Goal: Task Accomplishment & Management: Manage account settings

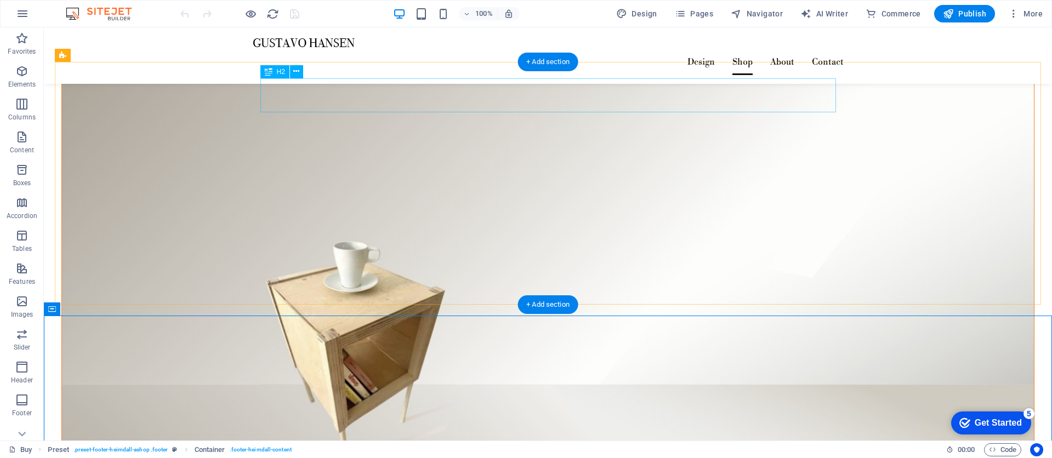
scroll to position [2102, 0]
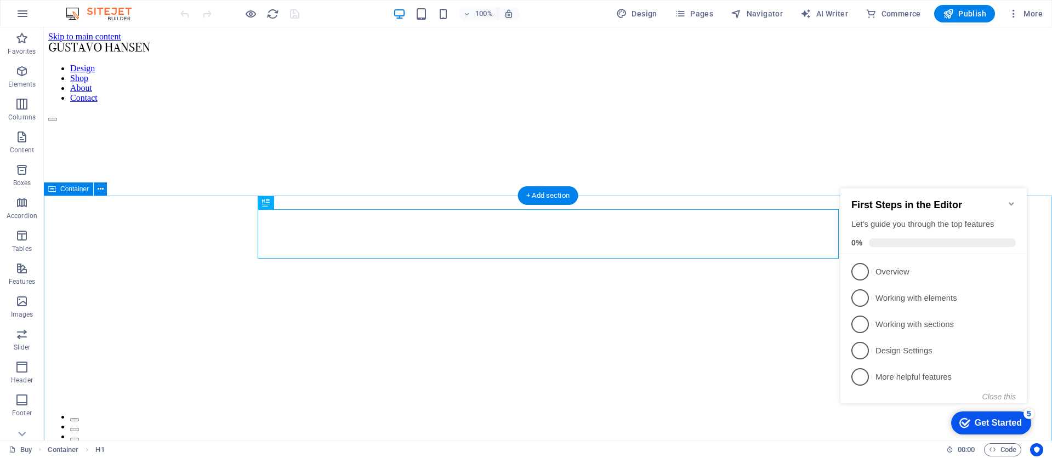
scroll to position [878, 0]
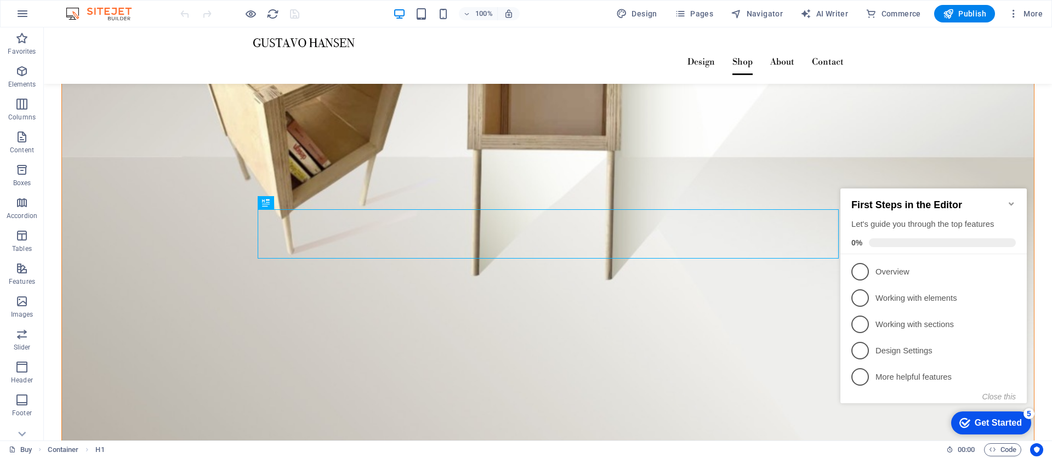
click at [1010, 201] on icon "Minimize checklist" at bounding box center [1011, 204] width 9 height 9
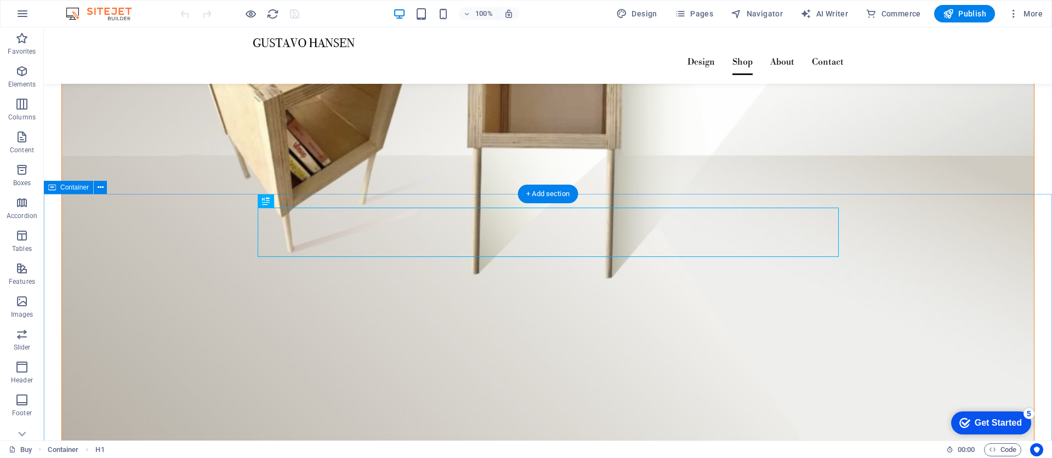
scroll to position [880, 0]
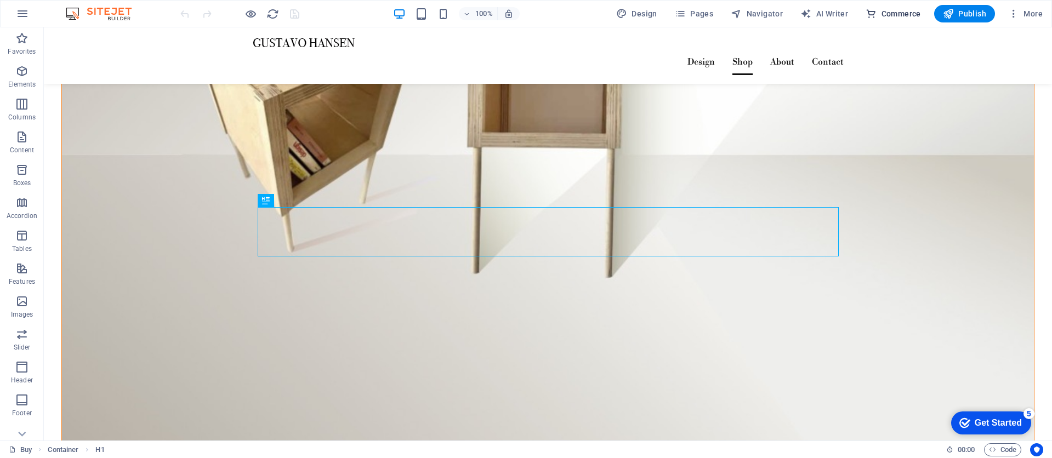
click at [895, 17] on span "Commerce" at bounding box center [893, 13] width 55 height 11
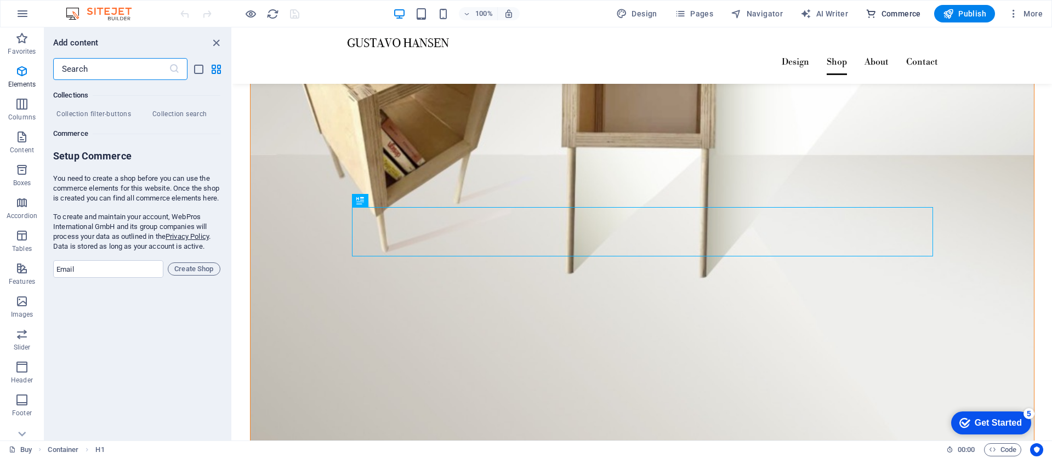
scroll to position [10564, 0]
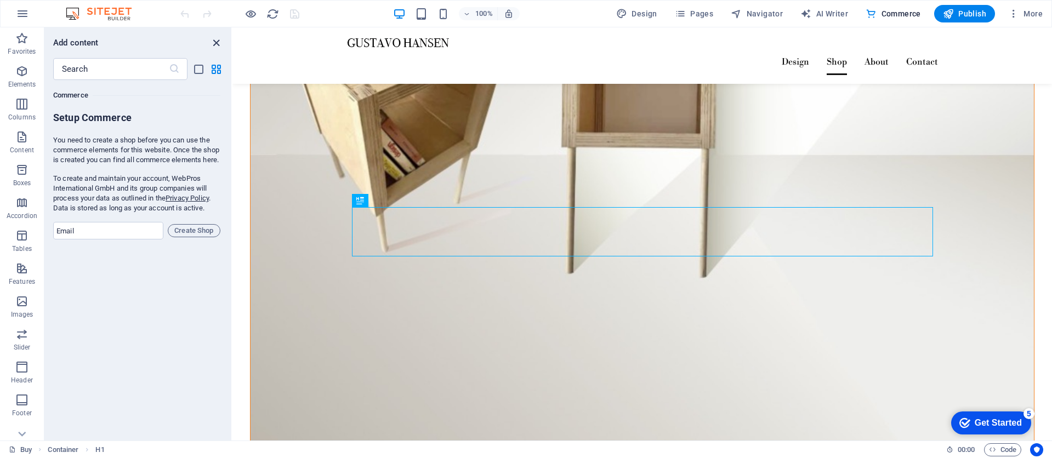
click at [217, 43] on icon "close panel" at bounding box center [216, 43] width 13 height 13
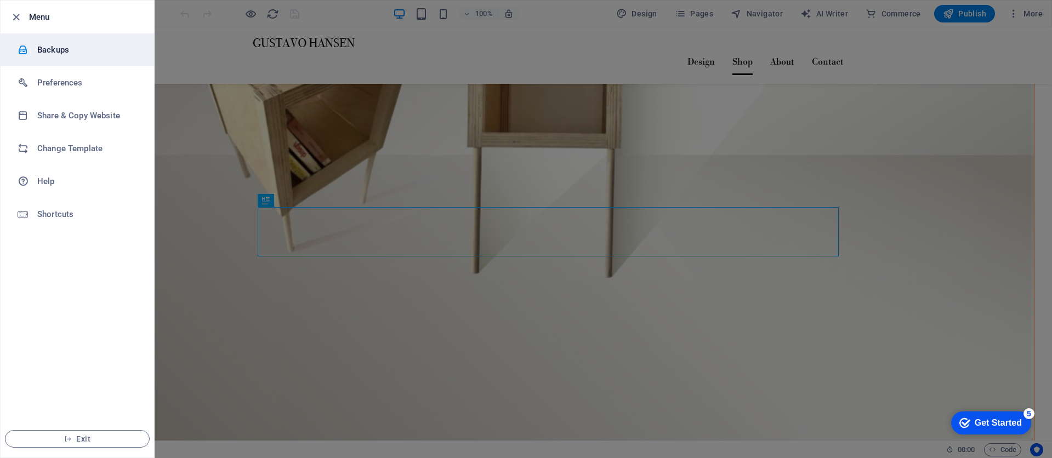
click at [52, 48] on h6 "Backups" at bounding box center [87, 49] width 101 height 13
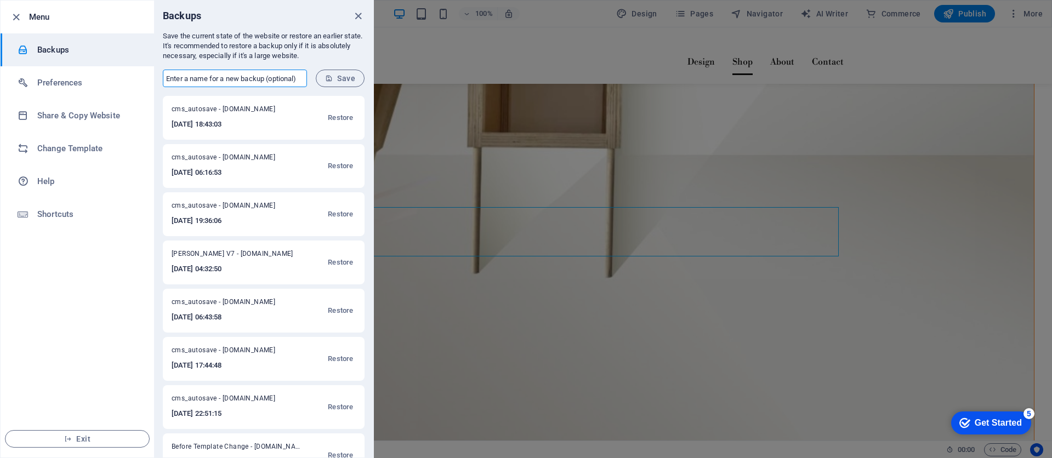
click at [176, 76] on input "text" at bounding box center [235, 79] width 144 height 18
click at [240, 79] on input "[PERSON_NAME]" at bounding box center [235, 79] width 144 height 18
type input "[PERSON_NAME] V8"
click at [349, 82] on span "Save" at bounding box center [340, 78] width 30 height 9
click at [360, 19] on icon "close" at bounding box center [358, 16] width 13 height 13
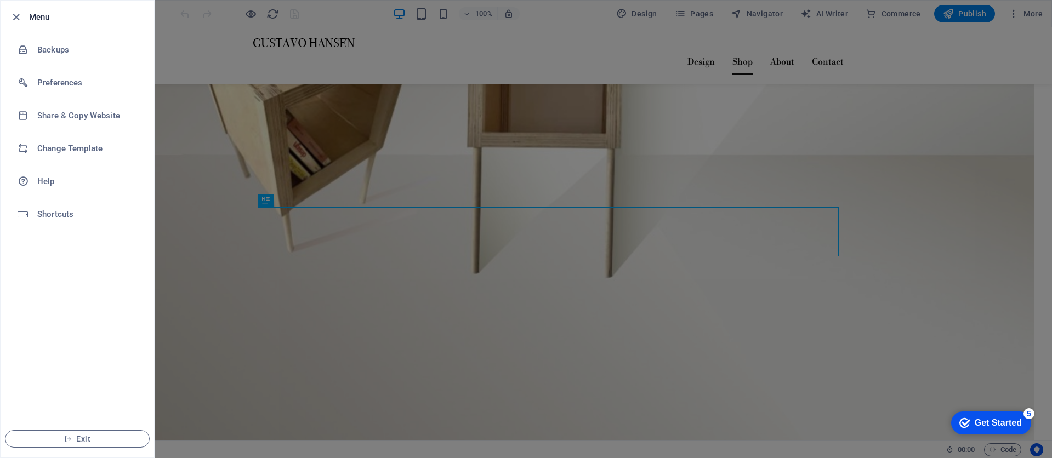
click at [965, 313] on div at bounding box center [526, 229] width 1052 height 458
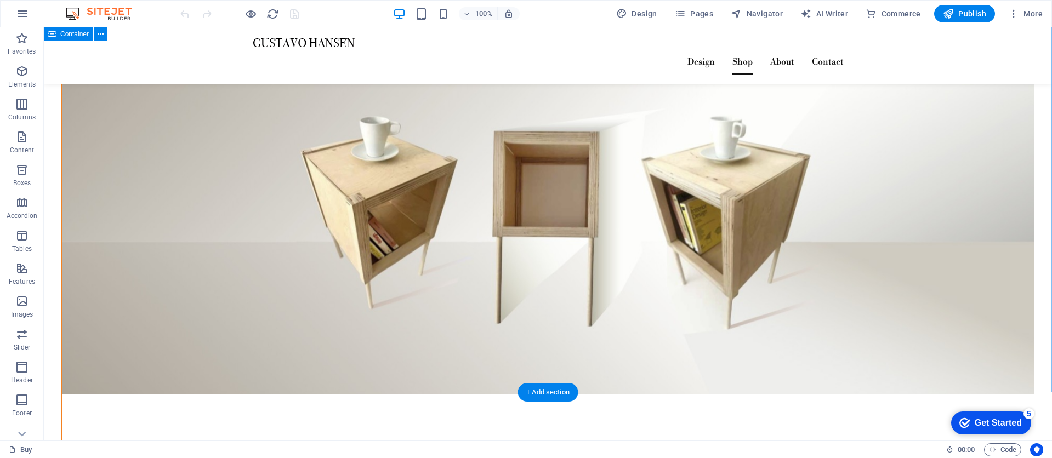
scroll to position [1317, 0]
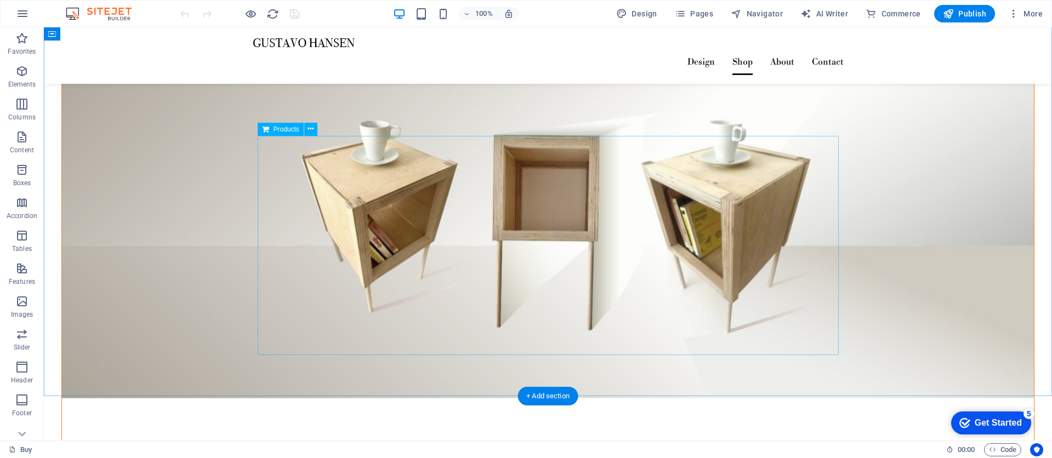
click at [312, 130] on icon at bounding box center [311, 129] width 6 height 12
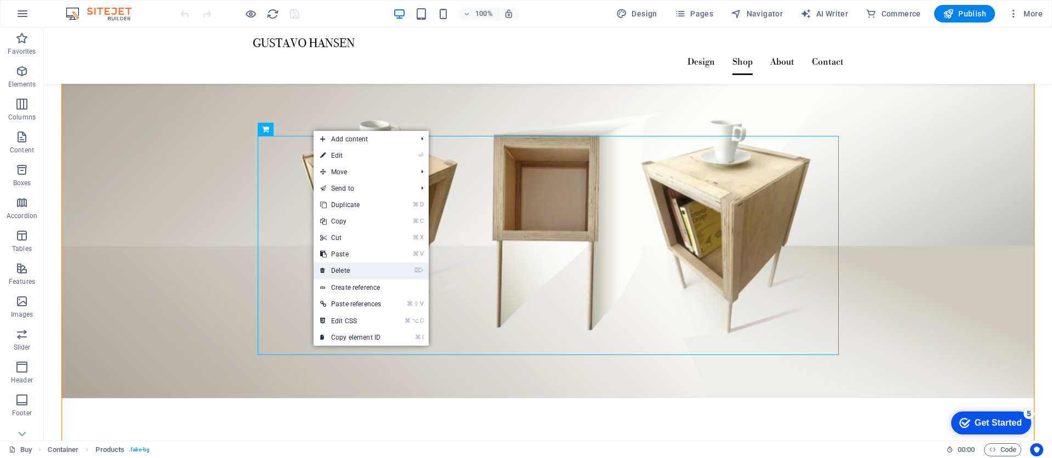
click at [356, 270] on link "⌦ Delete" at bounding box center [351, 271] width 74 height 16
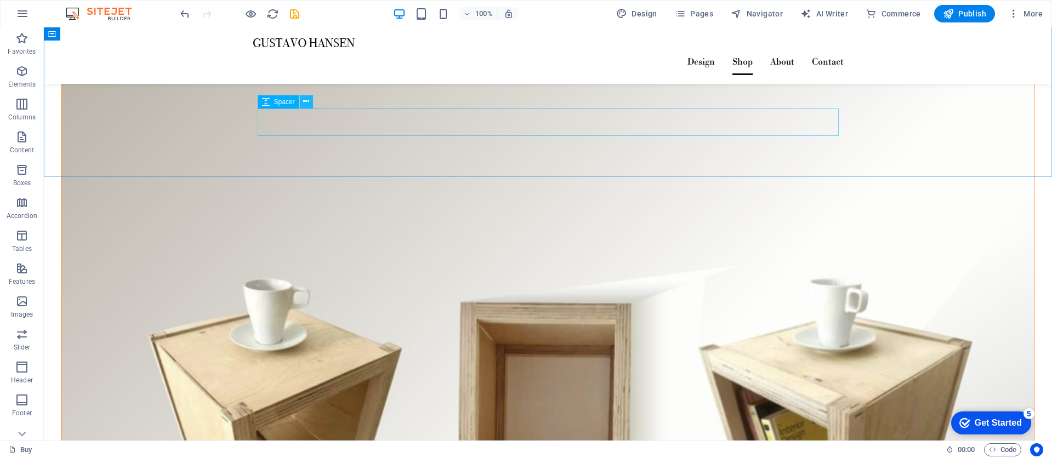
click at [308, 101] on icon at bounding box center [306, 102] width 6 height 12
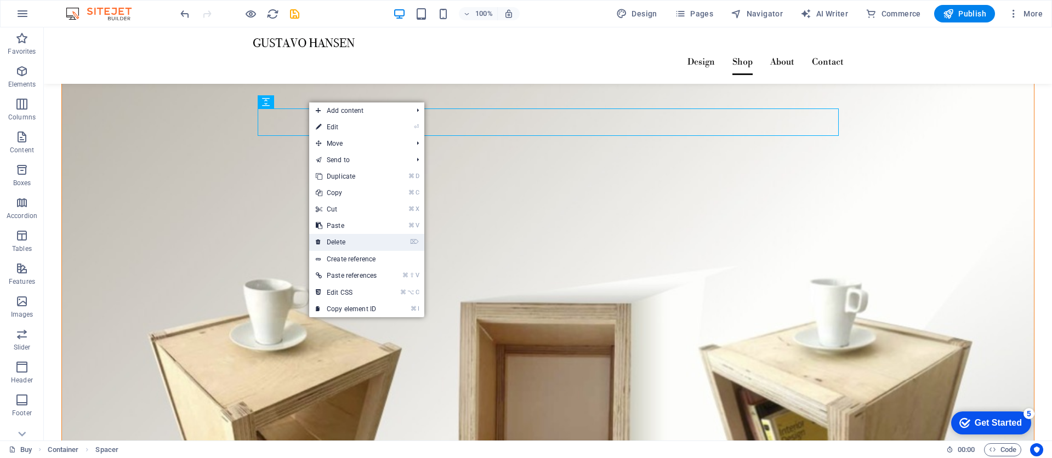
click at [356, 244] on link "⌦ Delete" at bounding box center [346, 242] width 74 height 16
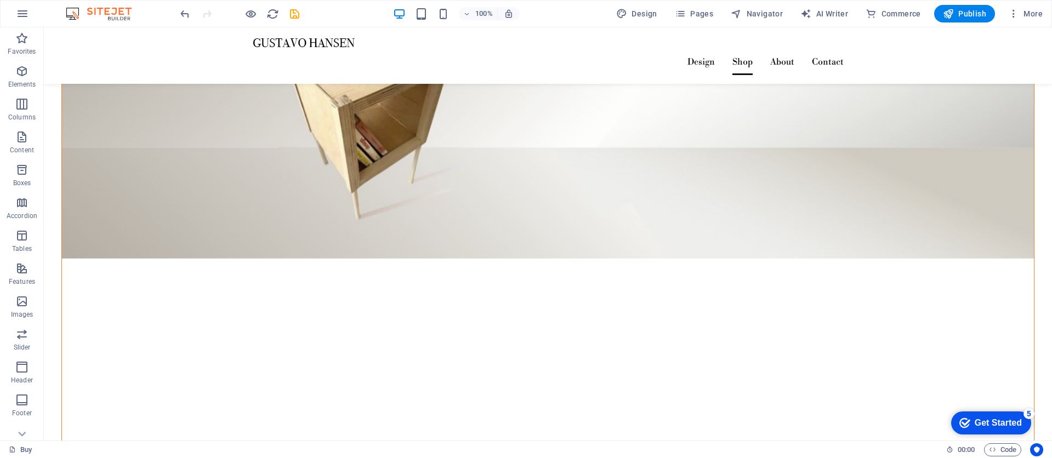
scroll to position [0, 0]
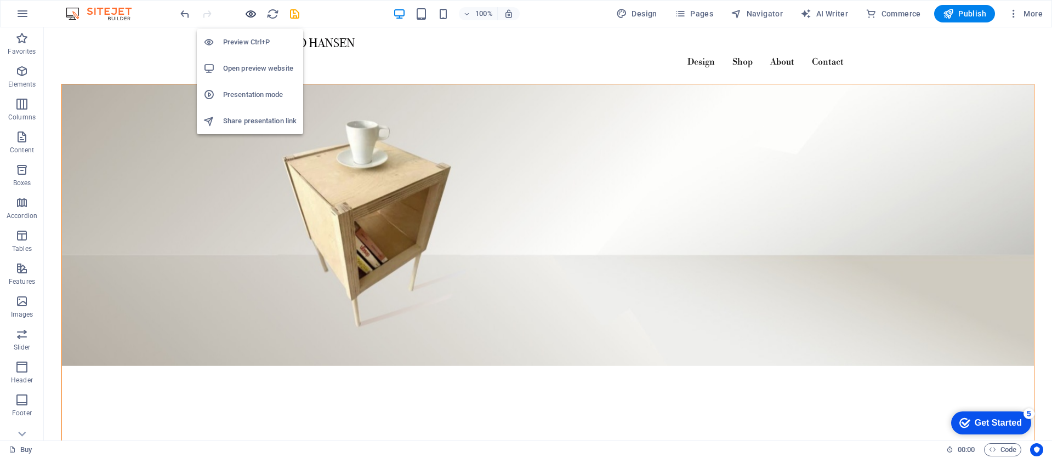
click at [0, 0] on icon "button" at bounding box center [0, 0] width 0 height 0
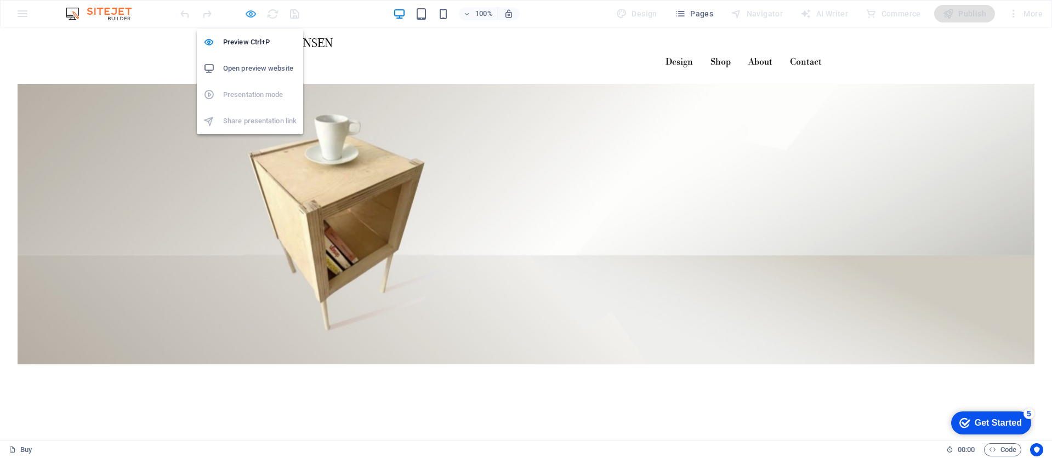
click at [0, 0] on icon "button" at bounding box center [0, 0] width 0 height 0
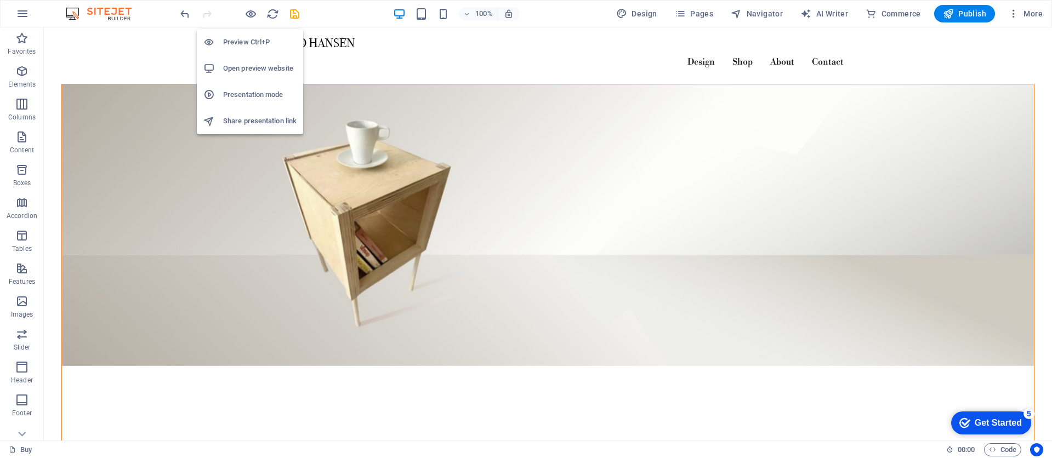
click at [249, 43] on h6 "Preview Ctrl+P" at bounding box center [259, 42] width 73 height 13
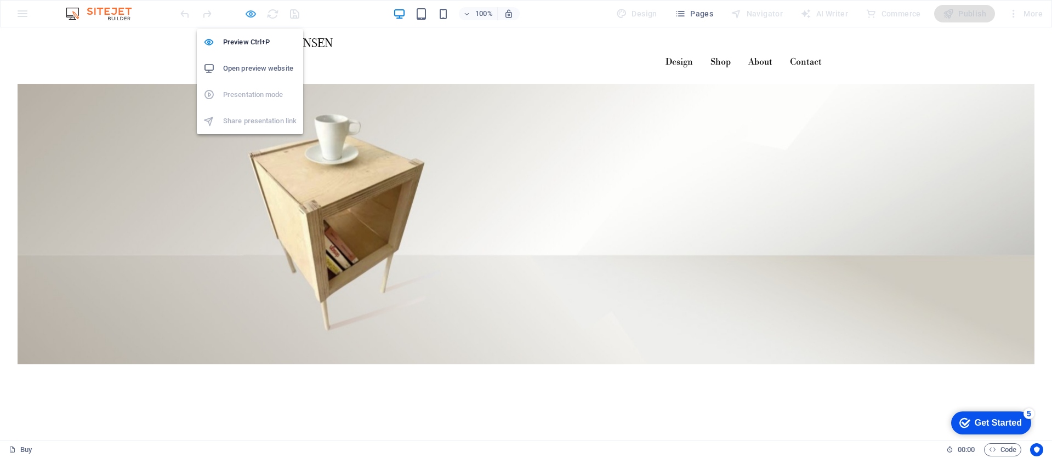
click at [0, 0] on icon "button" at bounding box center [0, 0] width 0 height 0
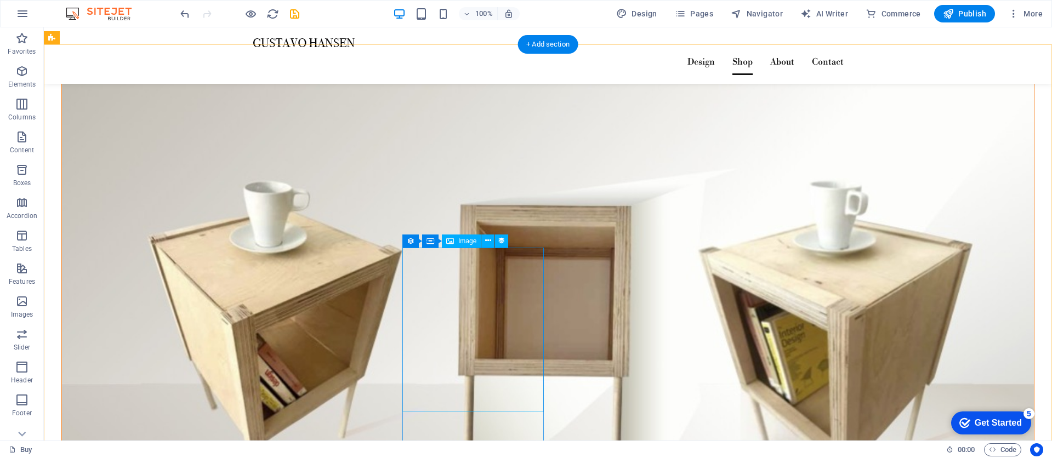
scroll to position [1413, 0]
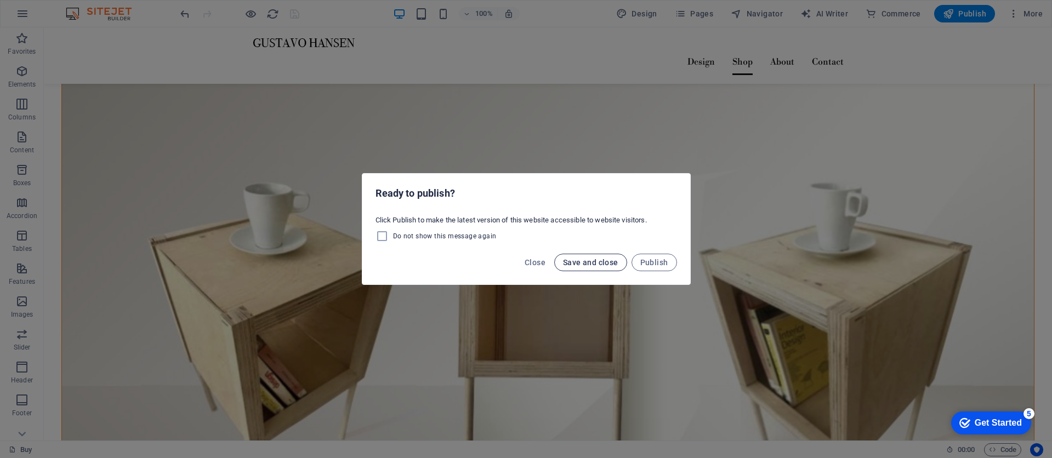
click at [579, 262] on span "Save and close" at bounding box center [590, 262] width 55 height 9
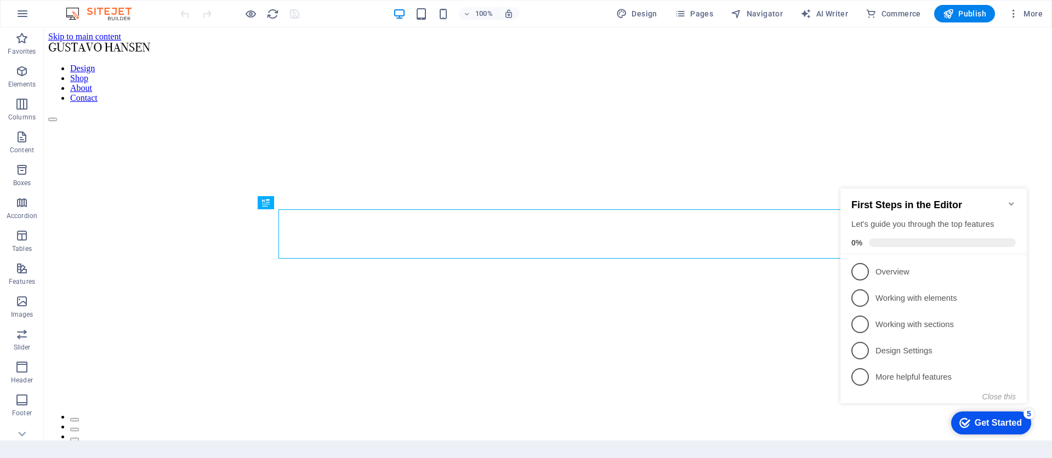
scroll to position [878, 0]
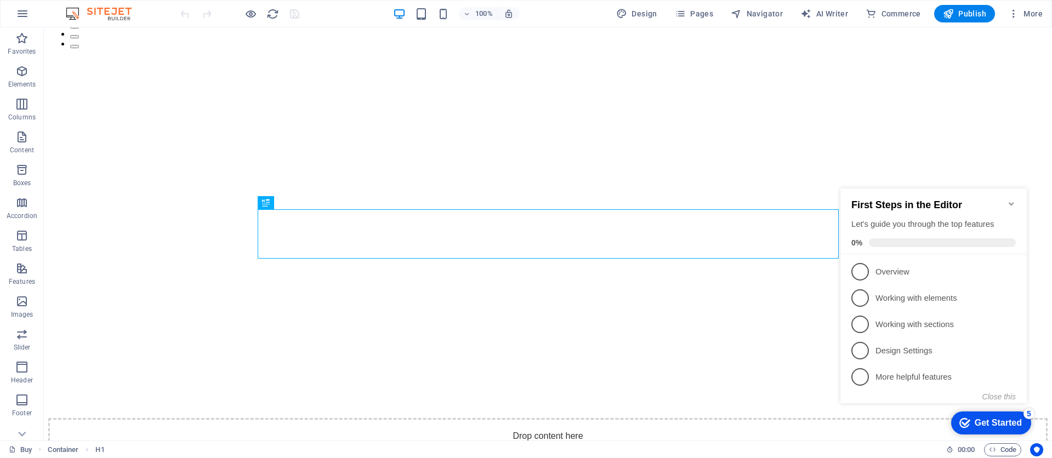
click at [1012, 202] on icon "Minimize checklist" at bounding box center [1011, 203] width 5 height 3
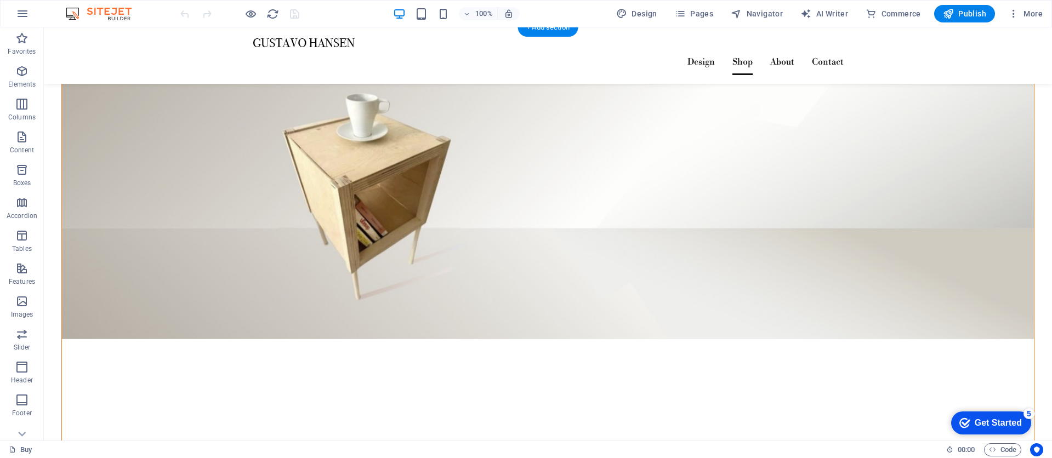
scroll to position [0, 0]
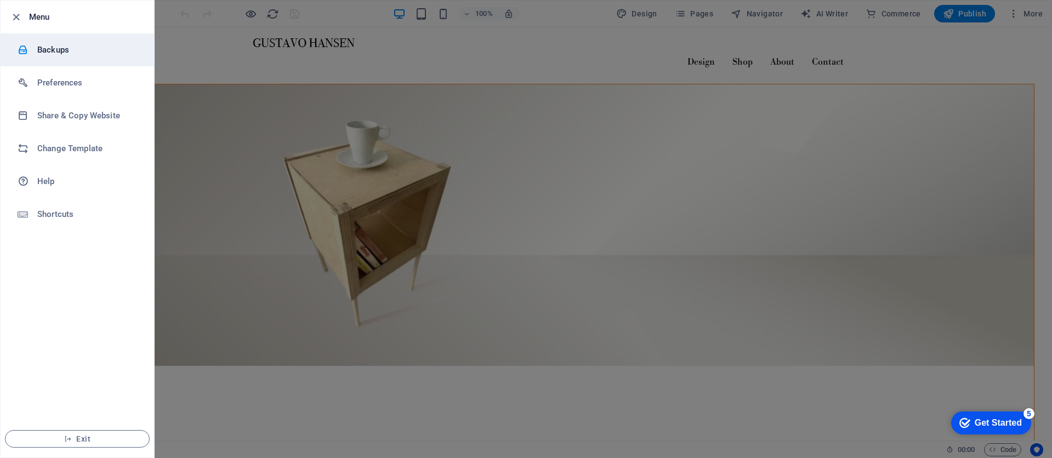
click at [55, 48] on h6 "Backups" at bounding box center [87, 49] width 101 height 13
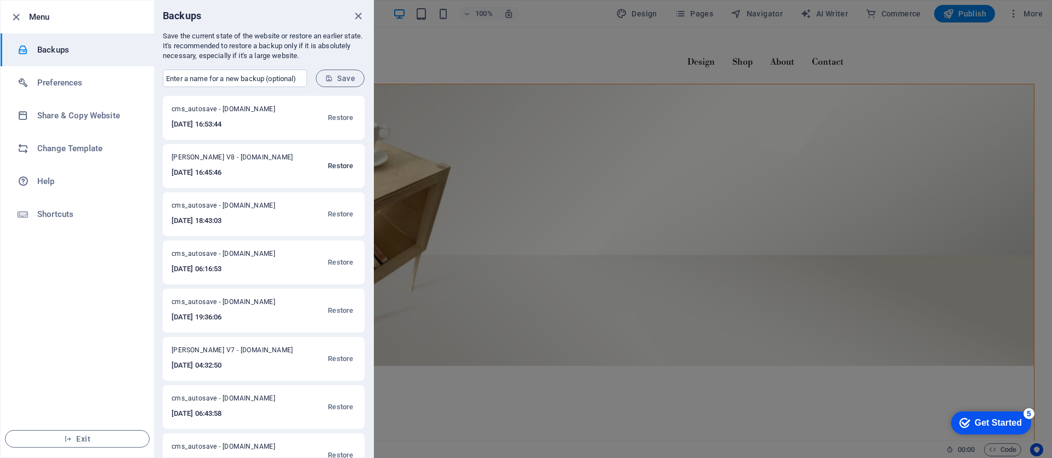
click at [339, 168] on span "Restore" at bounding box center [340, 166] width 25 height 13
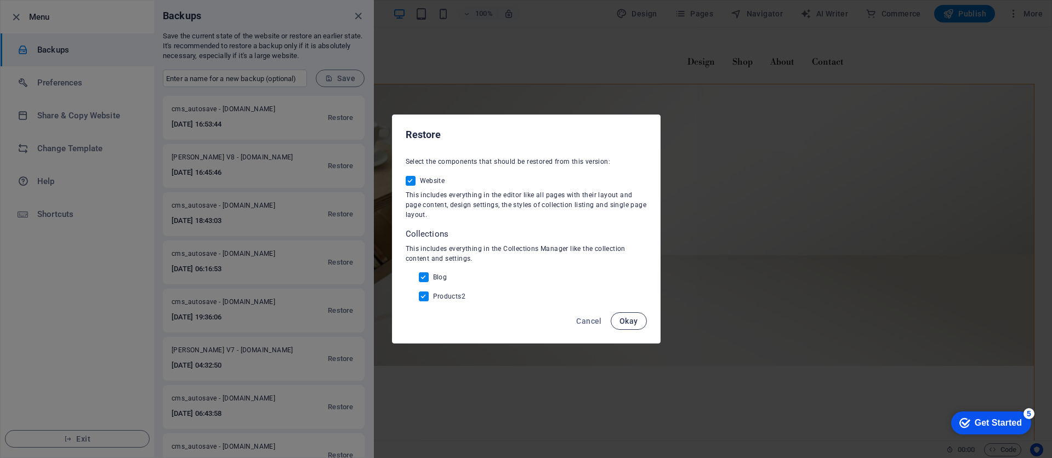
click at [630, 323] on span "Okay" at bounding box center [628, 321] width 19 height 9
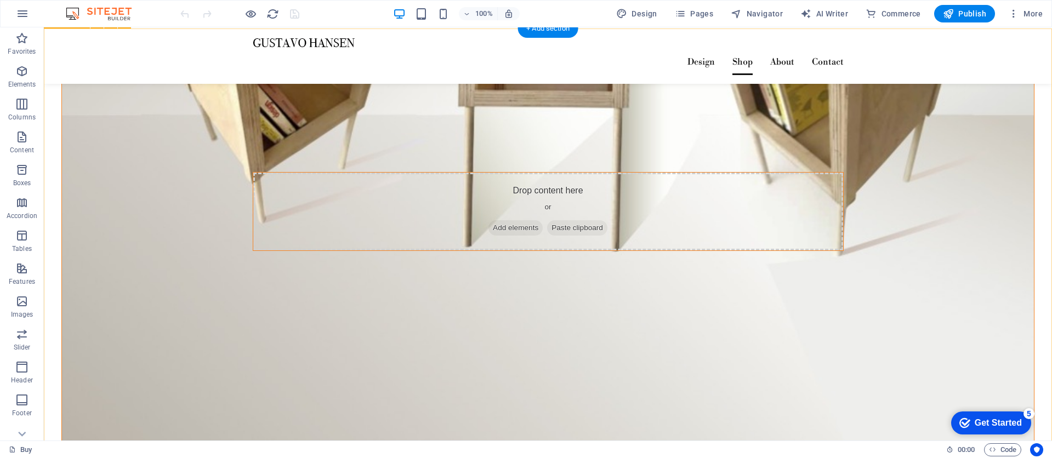
scroll to position [1685, 0]
